Goal: Find contact information: Find contact information

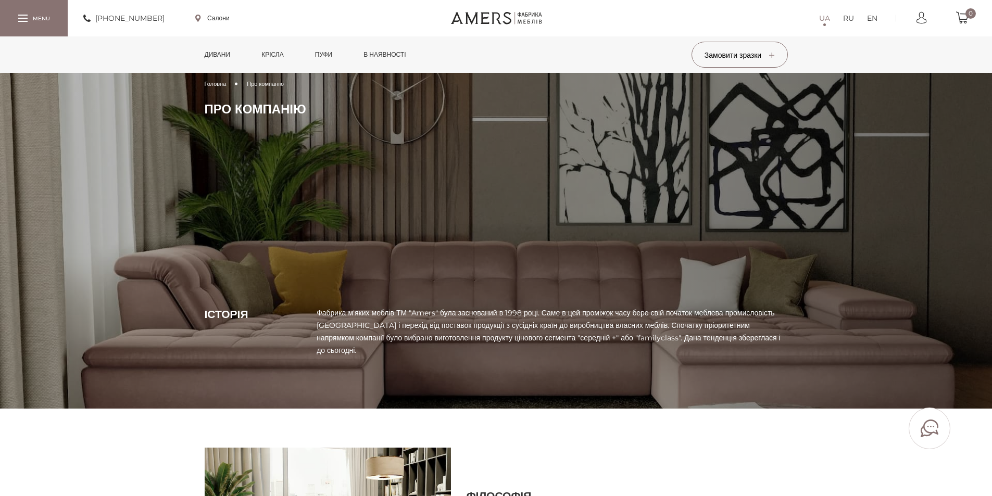
click at [22, 18] on div at bounding box center [22, 18] width 9 height 7
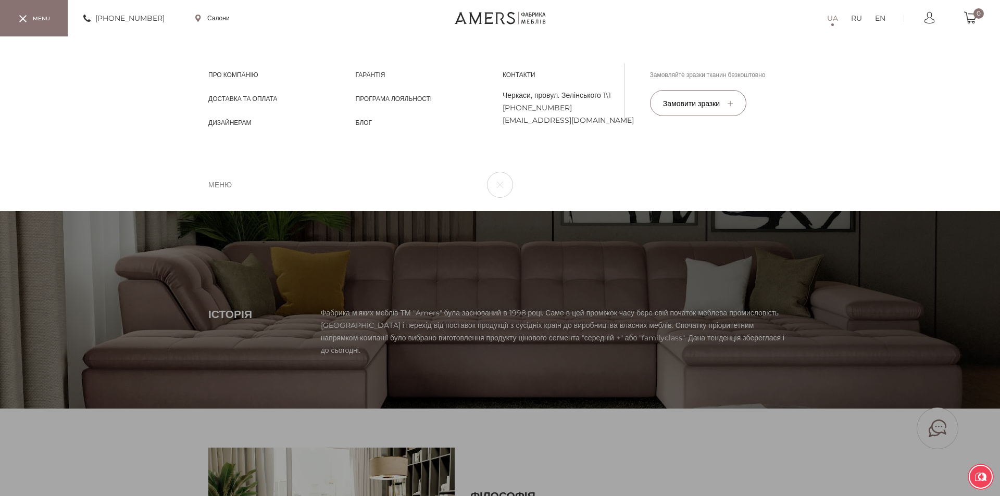
click at [507, 73] on link "Контакти Контакти" at bounding box center [519, 74] width 33 height 8
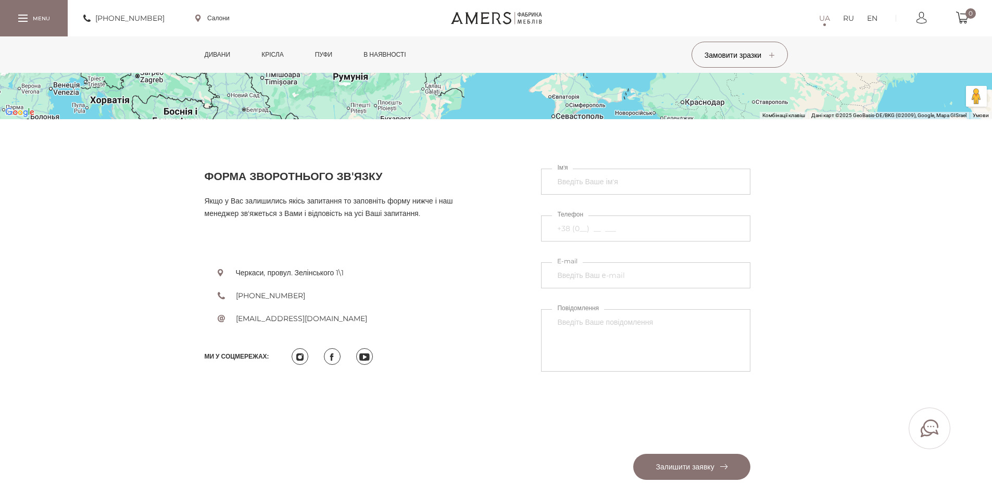
scroll to position [333, 0]
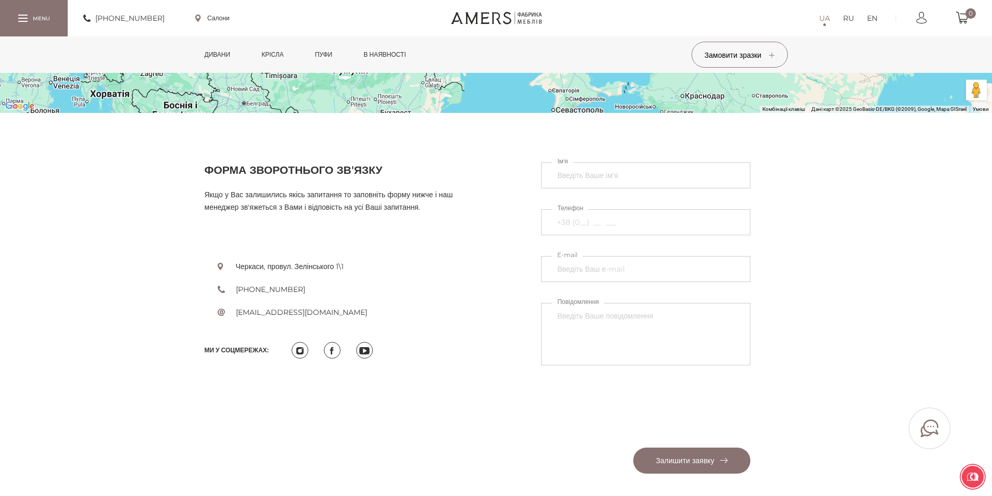
click at [825, 219] on div "форма зворотнього зв'язку Якщо у Вас залишились якісь запитання то заповніть фо…" at bounding box center [496, 319] width 992 height 312
click at [439, 150] on section "Головна Контакти Контакти Подивитися і вибрати нашу м'які меблі Ви можете в наш…" at bounding box center [496, 107] width 992 height 734
